Goal: Transaction & Acquisition: Purchase product/service

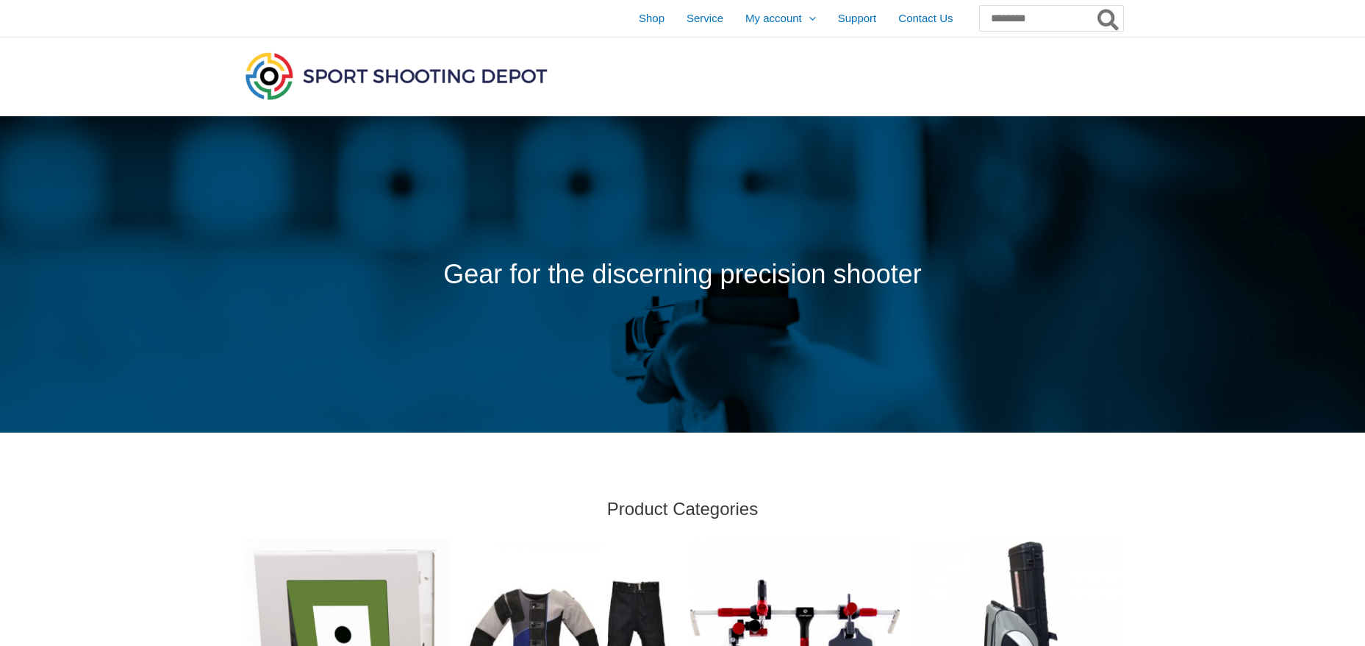
scroll to position [785, 0]
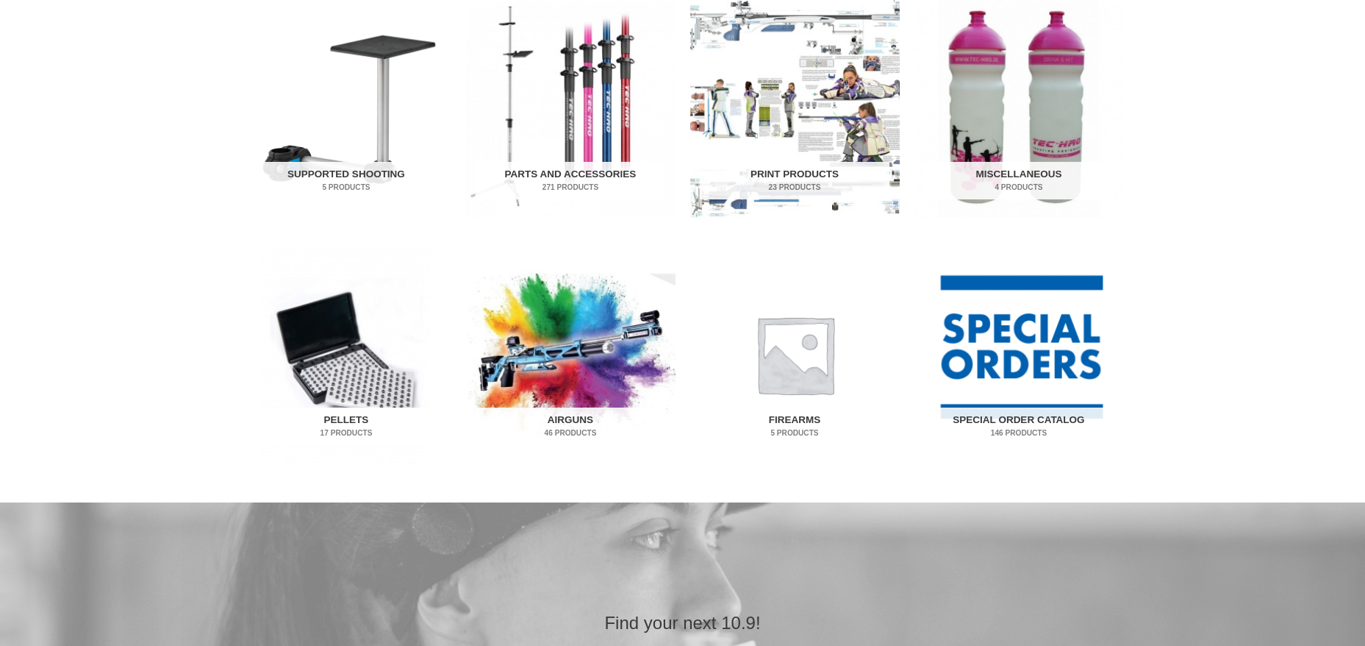
click at [351, 388] on img "Visit product category Pellets" at bounding box center [347, 354] width 210 height 218
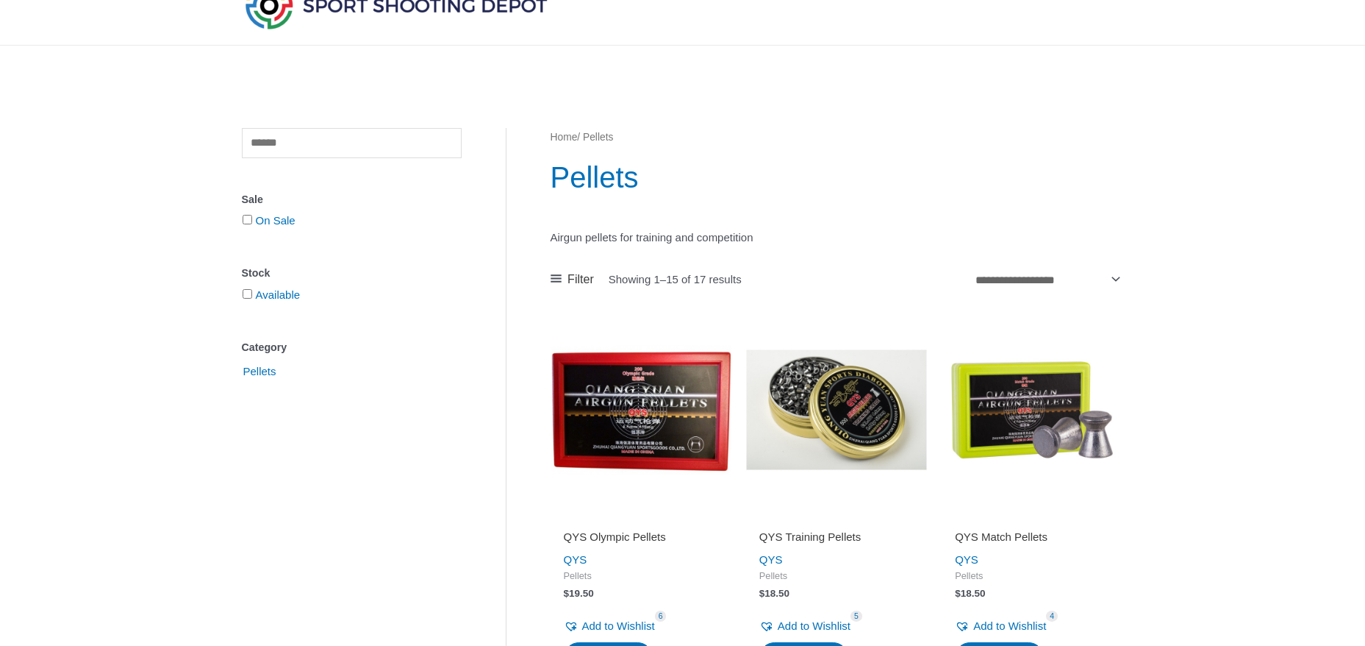
scroll to position [196, 0]
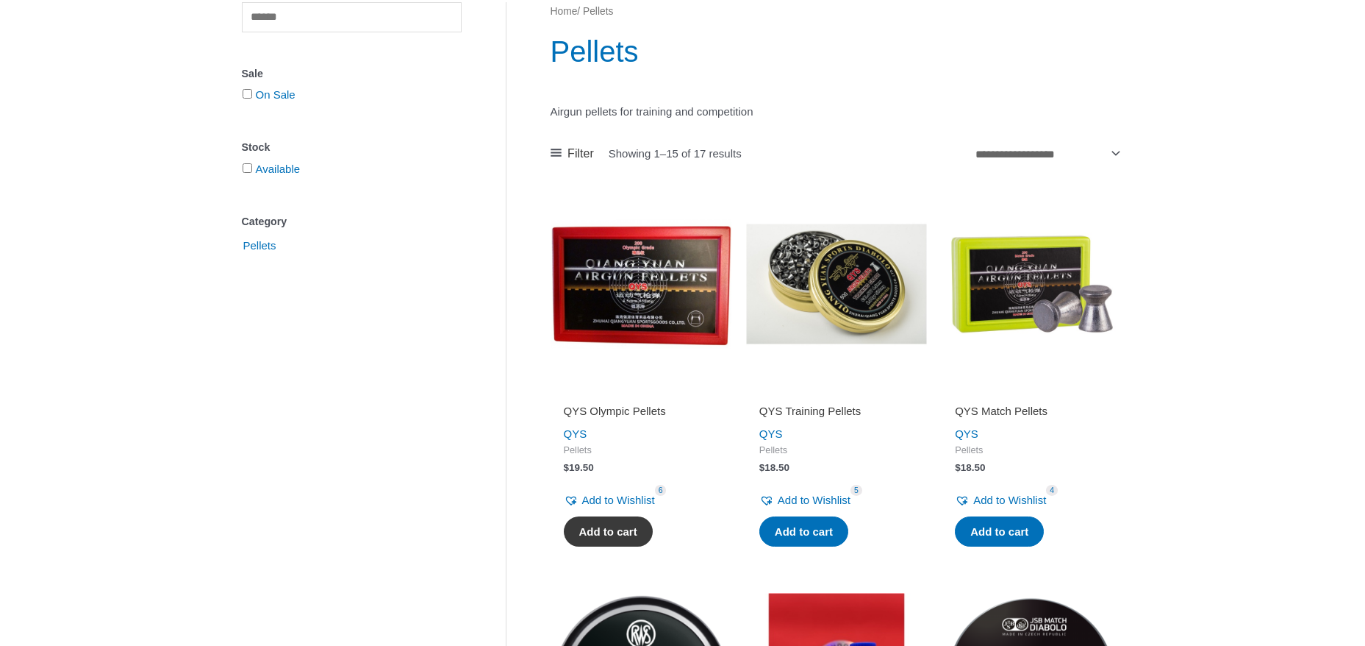
click at [588, 526] on link "Add to cart" at bounding box center [608, 531] width 89 height 31
click at [662, 290] on img at bounding box center [641, 283] width 181 height 181
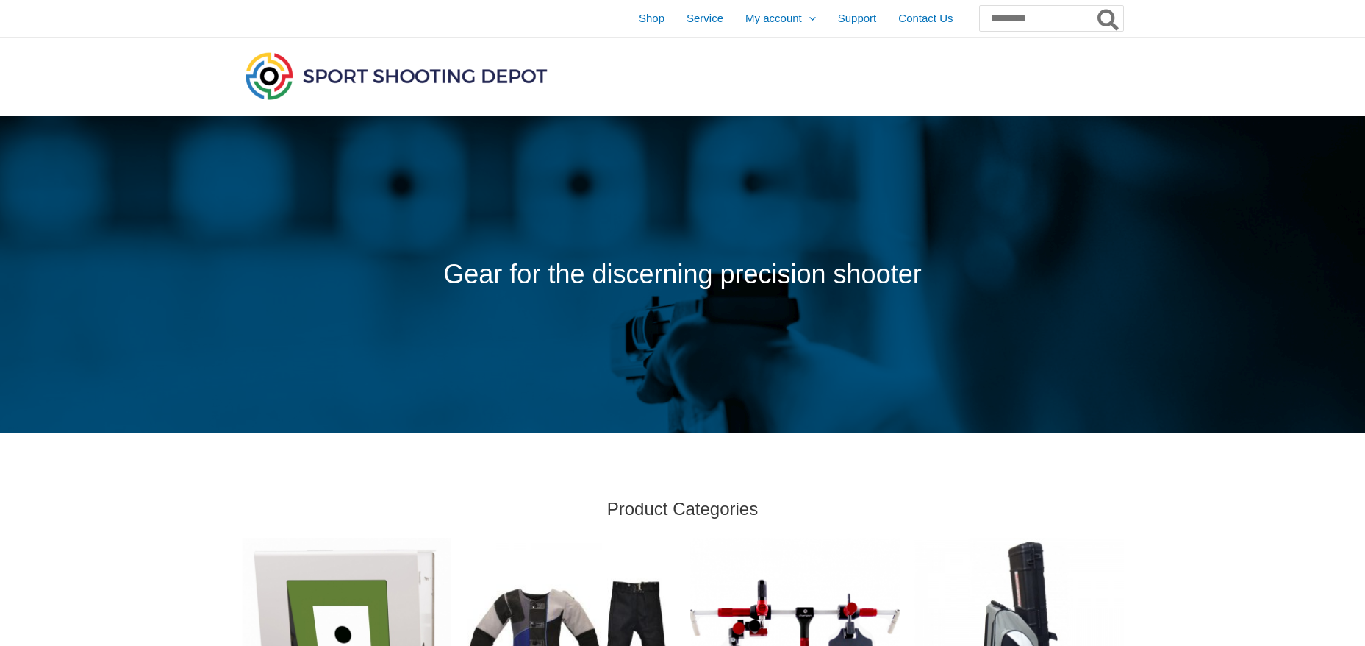
scroll to position [785, 0]
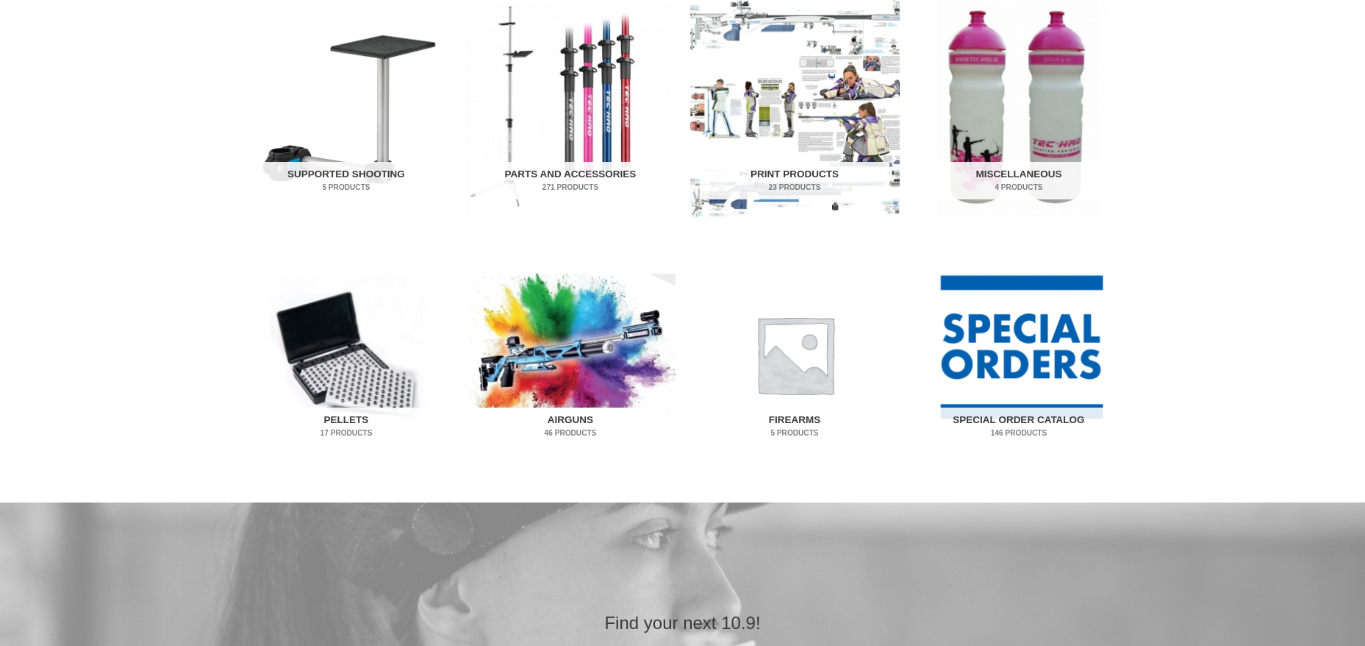
click at [564, 419] on h2 "Airguns 46 Products" at bounding box center [571, 426] width 190 height 38
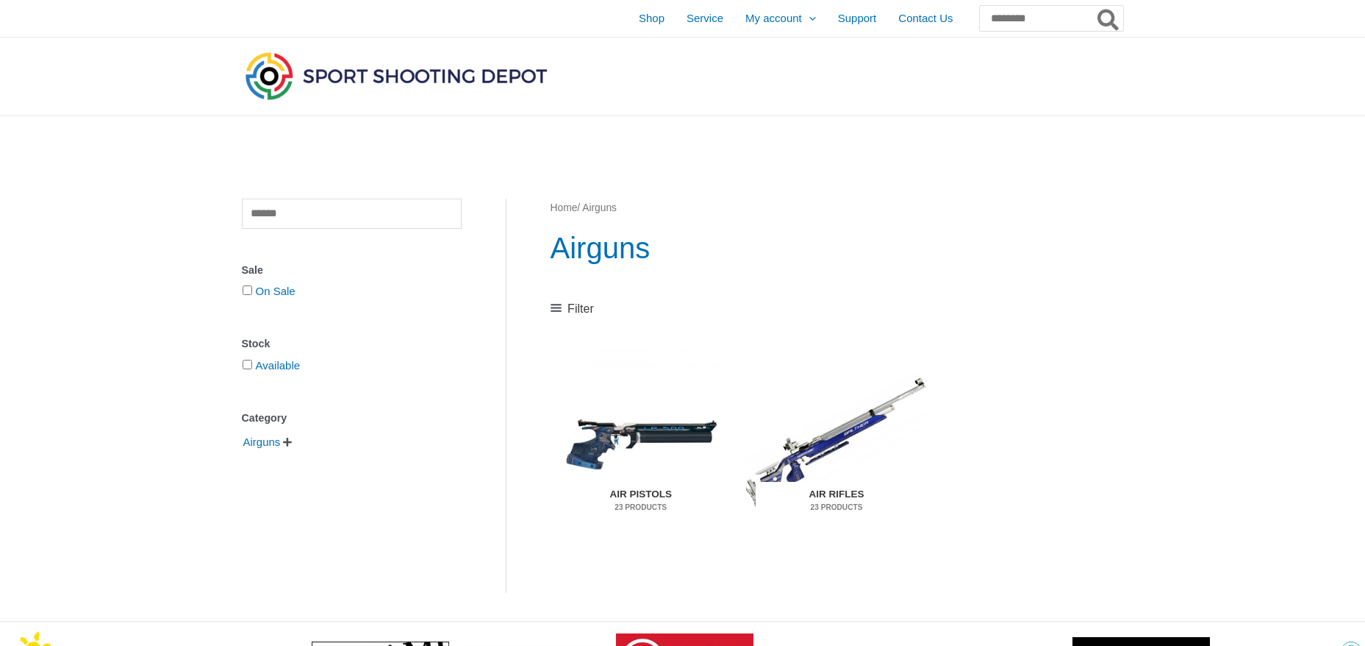
click at [847, 493] on h2 "Air Rifles 23 Products" at bounding box center [836, 501] width 161 height 38
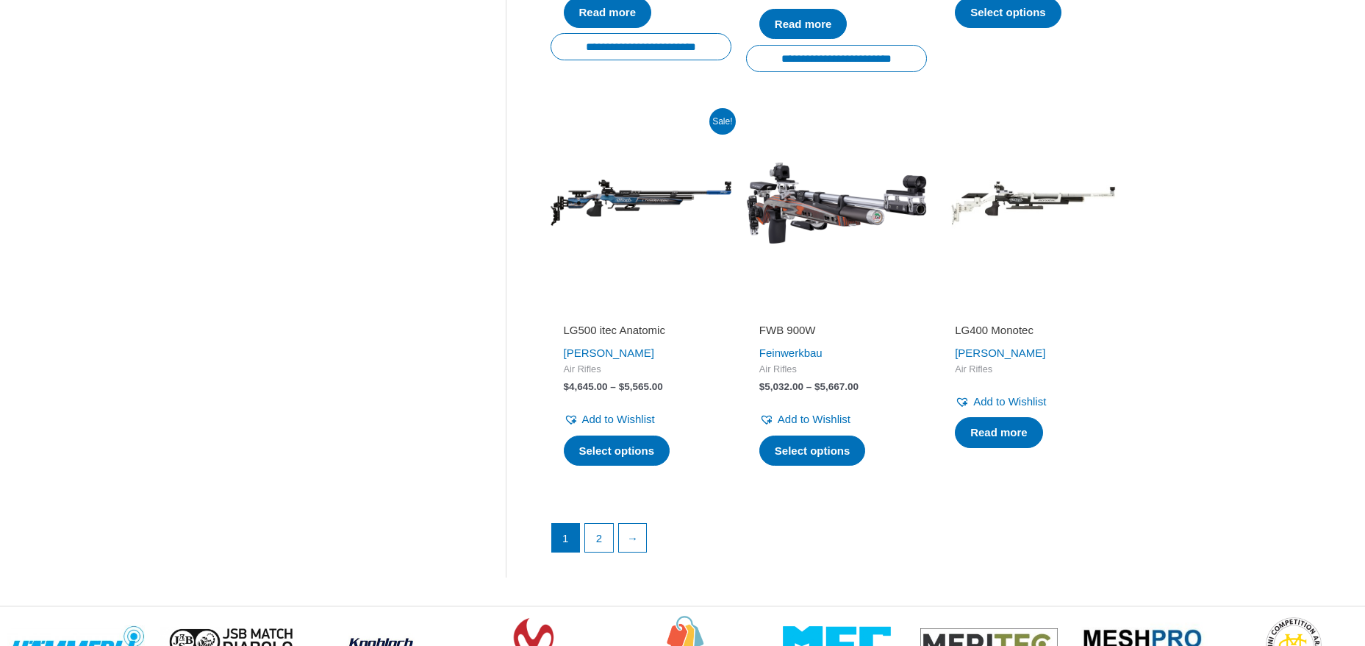
scroll to position [1961, 0]
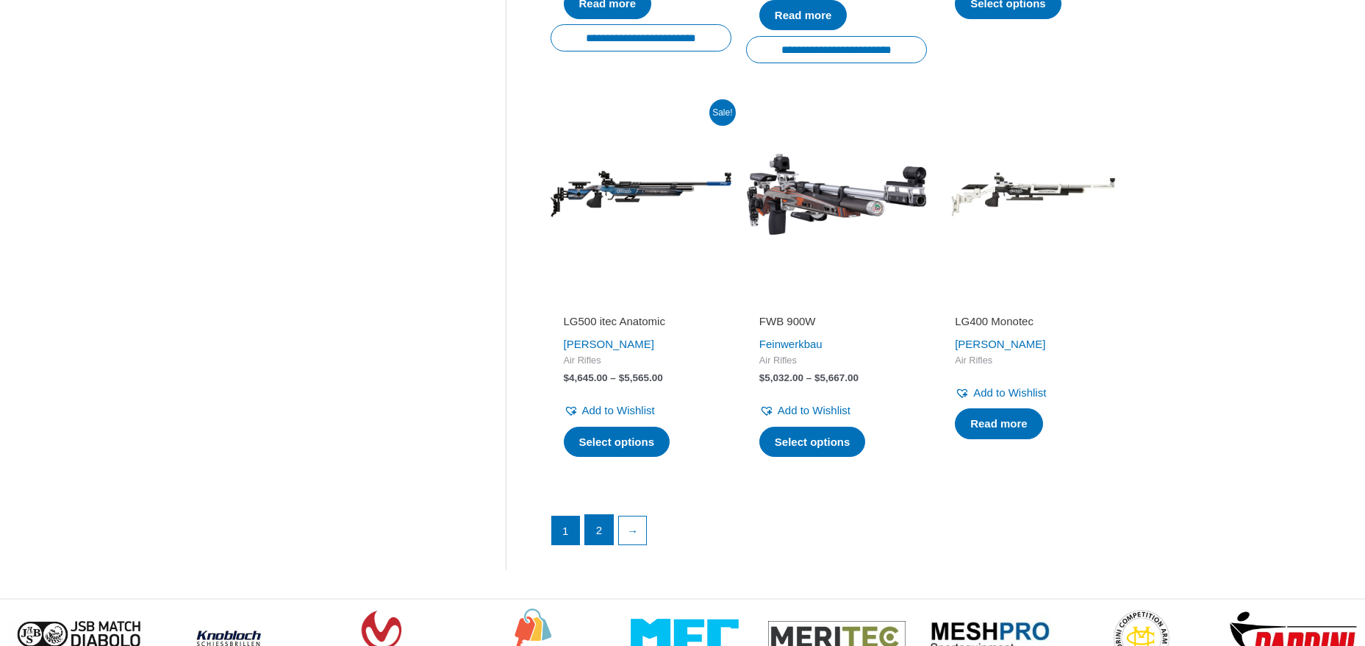
click at [602, 527] on link "2" at bounding box center [599, 529] width 28 height 29
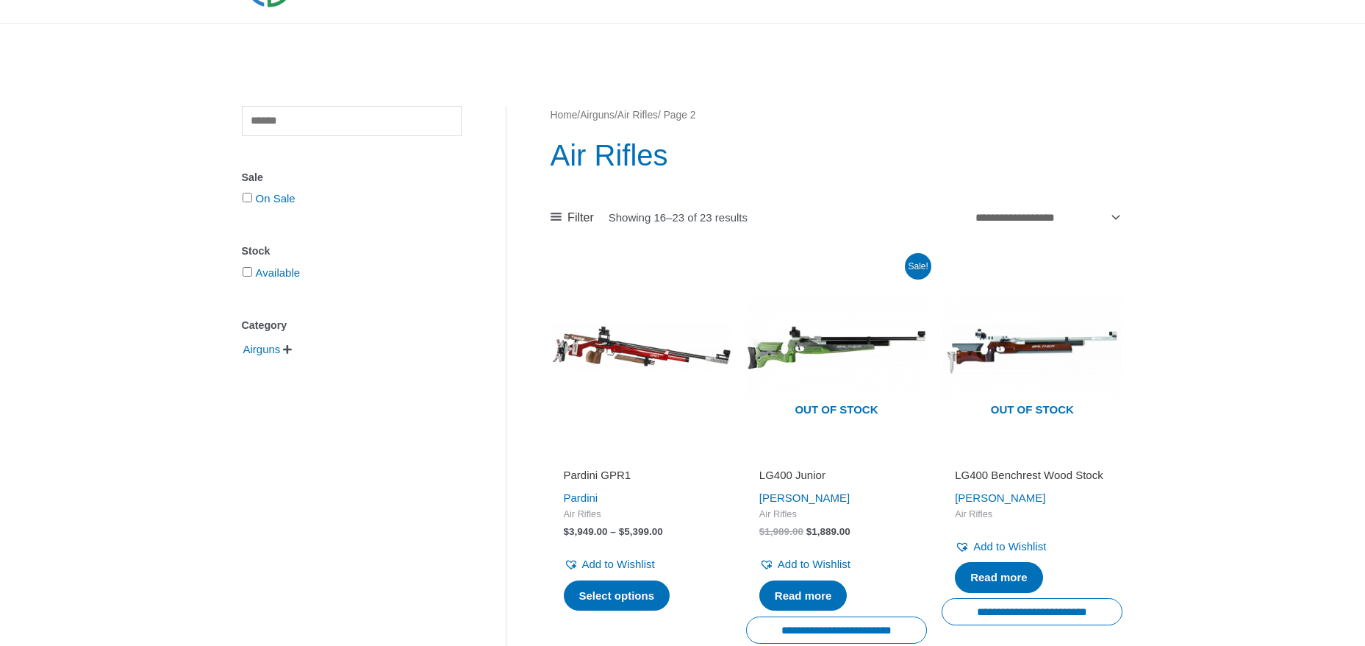
scroll to position [196, 0]
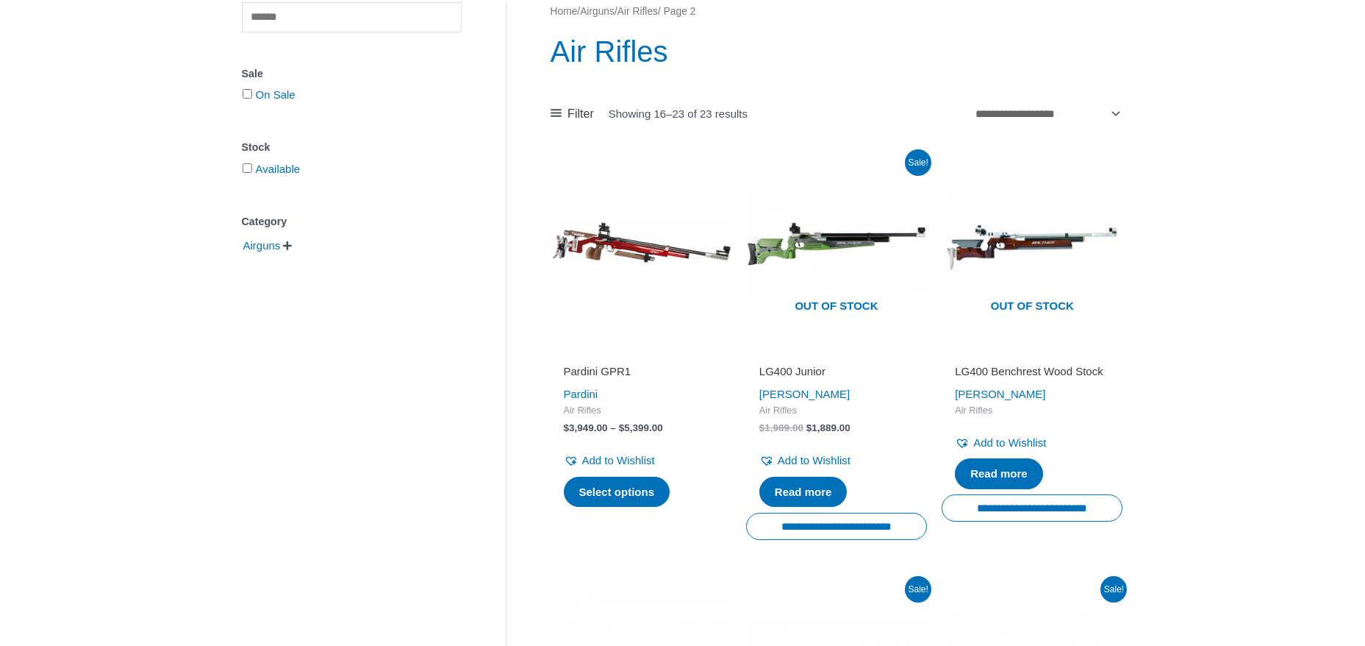
click at [1009, 364] on h2 "LG400 Benchrest Wood Stock" at bounding box center [1032, 371] width 154 height 15
click at [820, 240] on img at bounding box center [836, 244] width 181 height 181
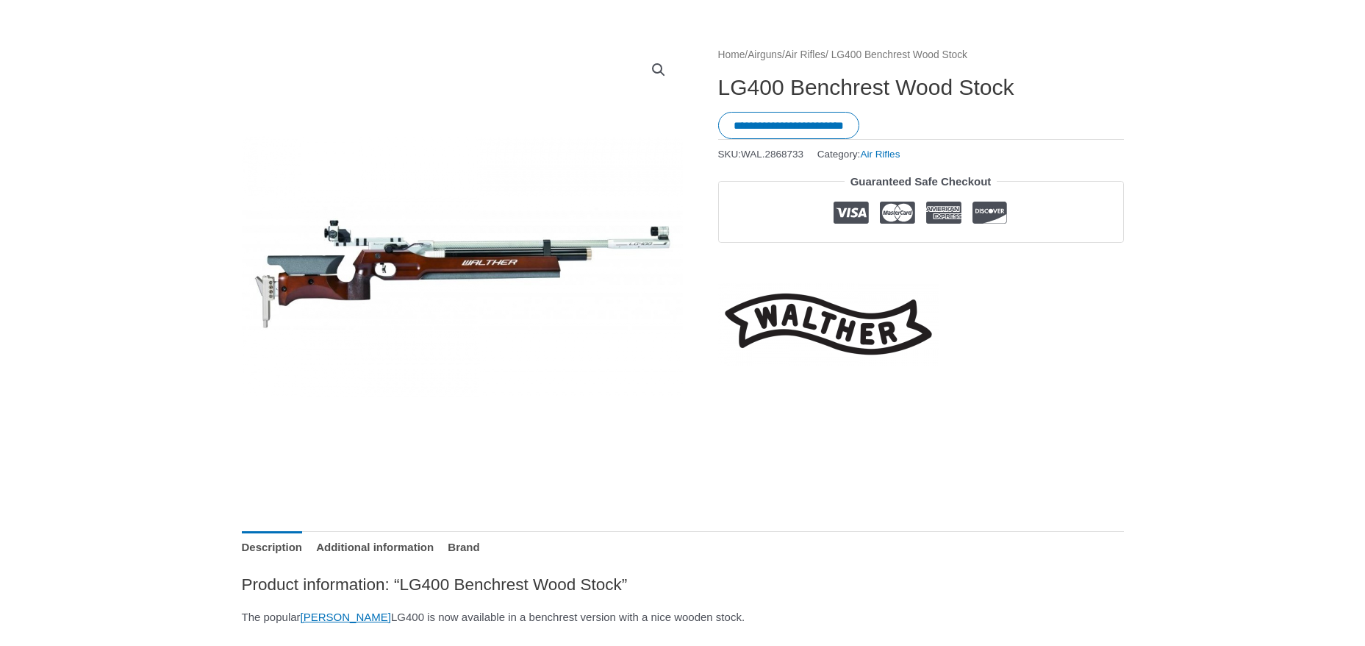
scroll to position [147, 0]
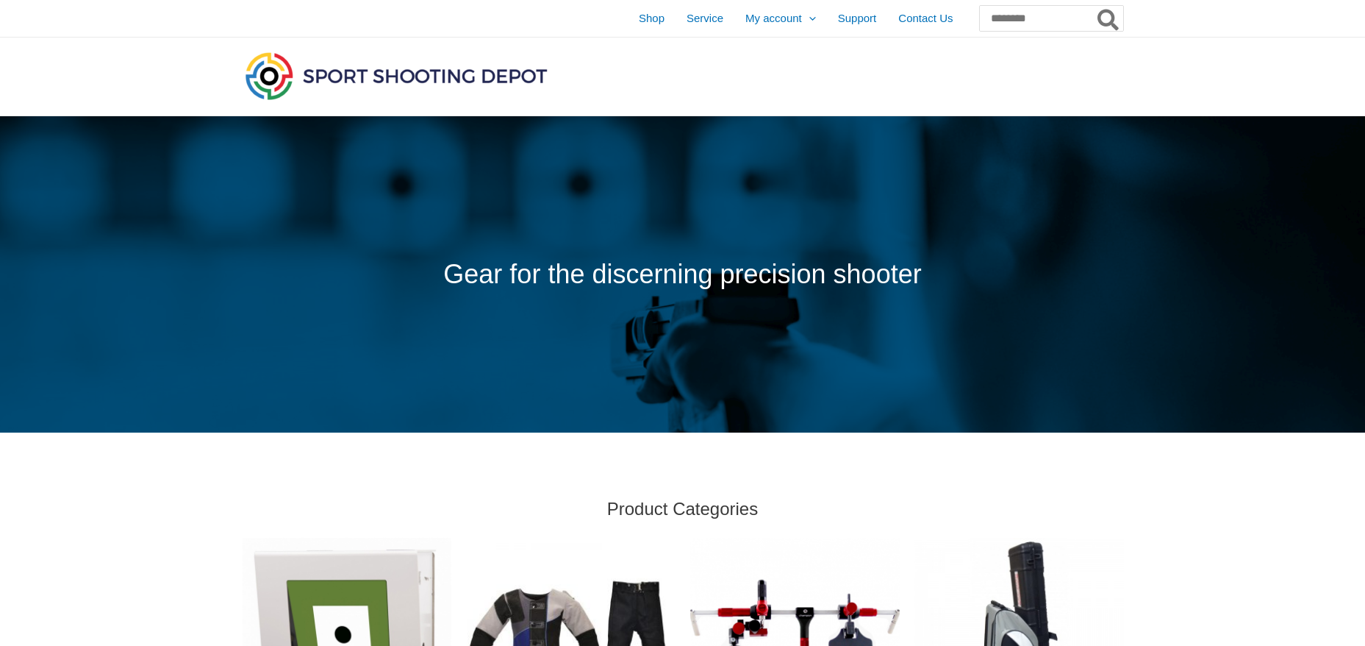
scroll to position [785, 0]
